Goal: Check status: Check status

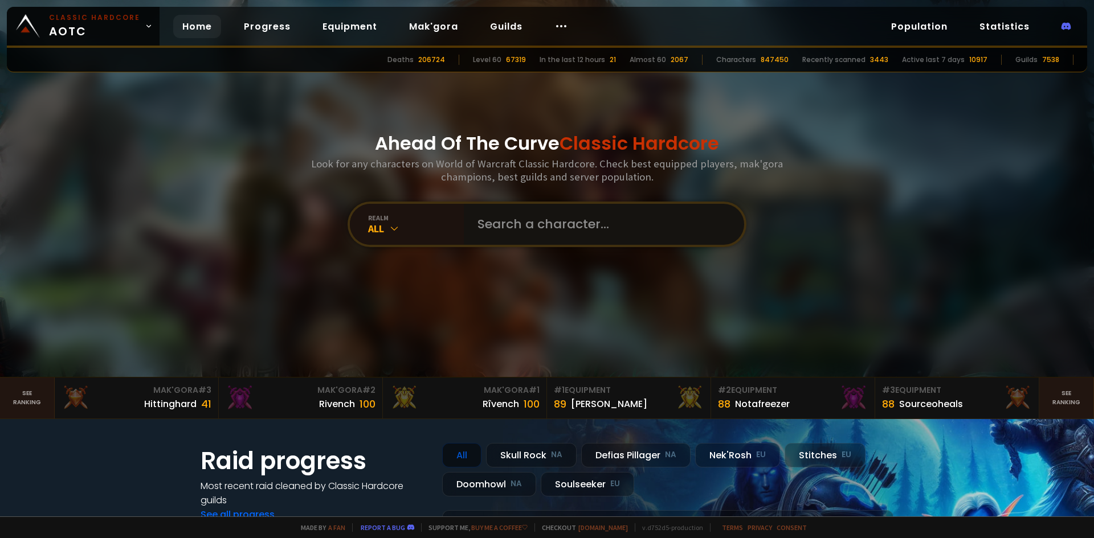
click at [597, 218] on input "text" at bounding box center [601, 224] width 260 height 41
type input "lexathia"
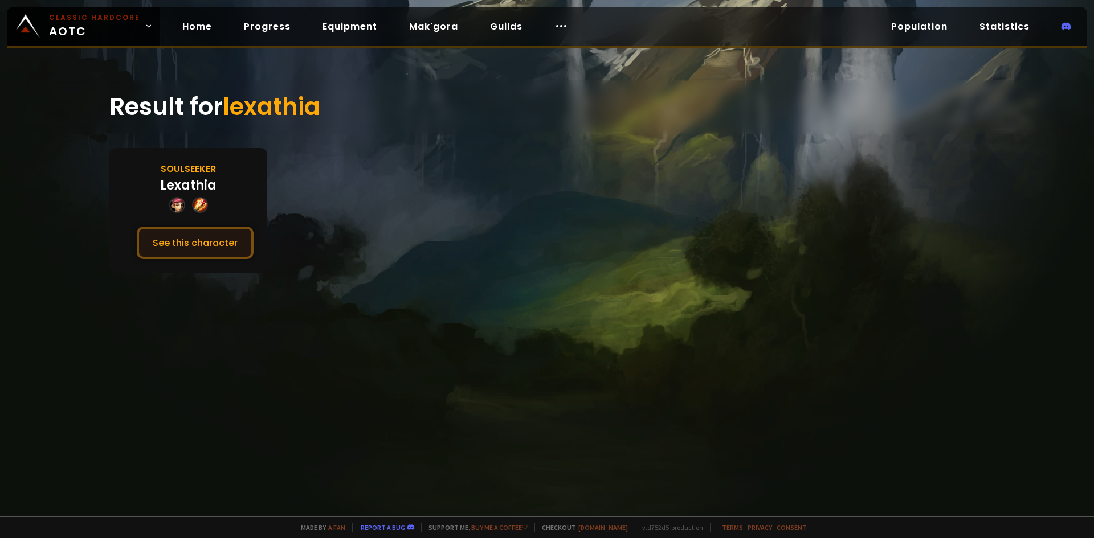
click at [216, 241] on button "See this character" at bounding box center [195, 243] width 117 height 32
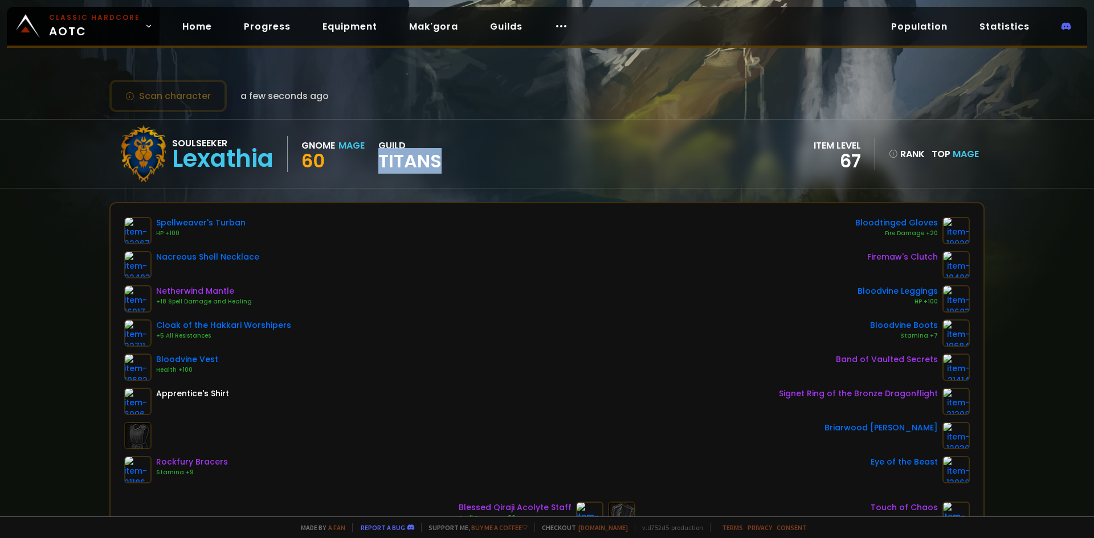
drag, startPoint x: 382, startPoint y: 162, endPoint x: 486, endPoint y: 158, distance: 104.3
click at [484, 159] on div "Soulseeker Lexathia Gnome Mage 60 guild Titans item level 67 rank Top Mage" at bounding box center [546, 154] width 875 height 68
click at [493, 158] on div "Soulseeker Lexathia Gnome Mage 60 guild Titans item level 67 rank Top Mage" at bounding box center [546, 154] width 875 height 68
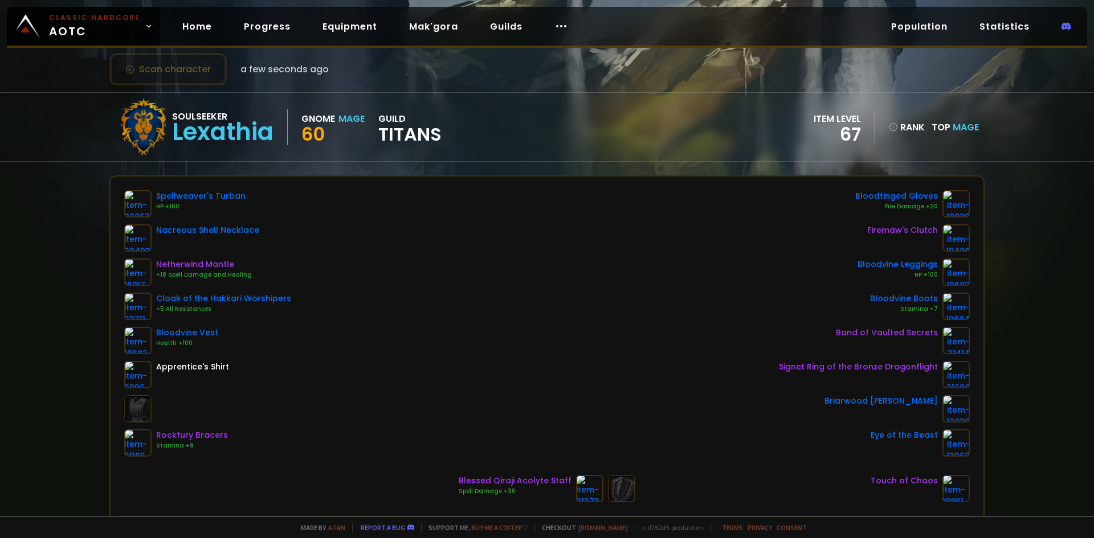
scroll to position [114, 0]
